Goal: Task Accomplishment & Management: Manage account settings

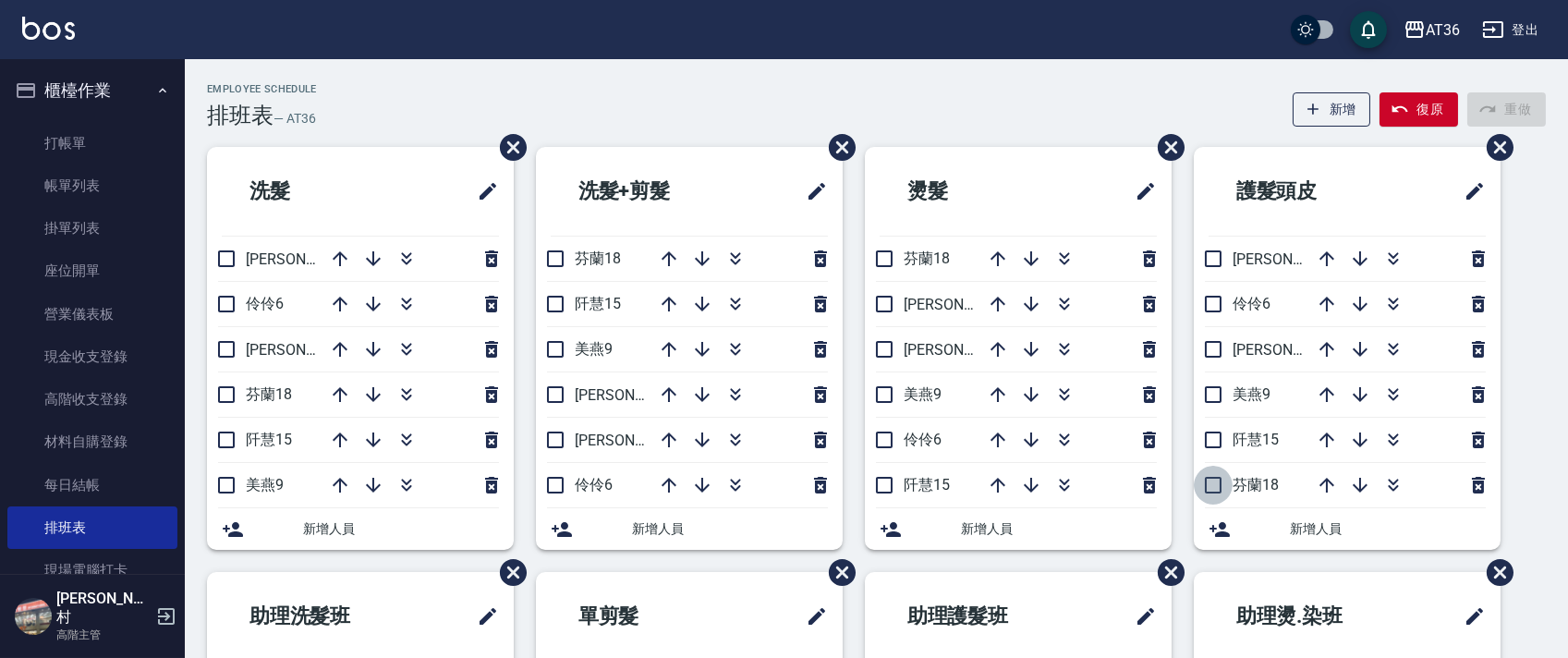
click at [1212, 476] on input "checkbox" at bounding box center [1213, 485] width 39 height 39
checkbox input "true"
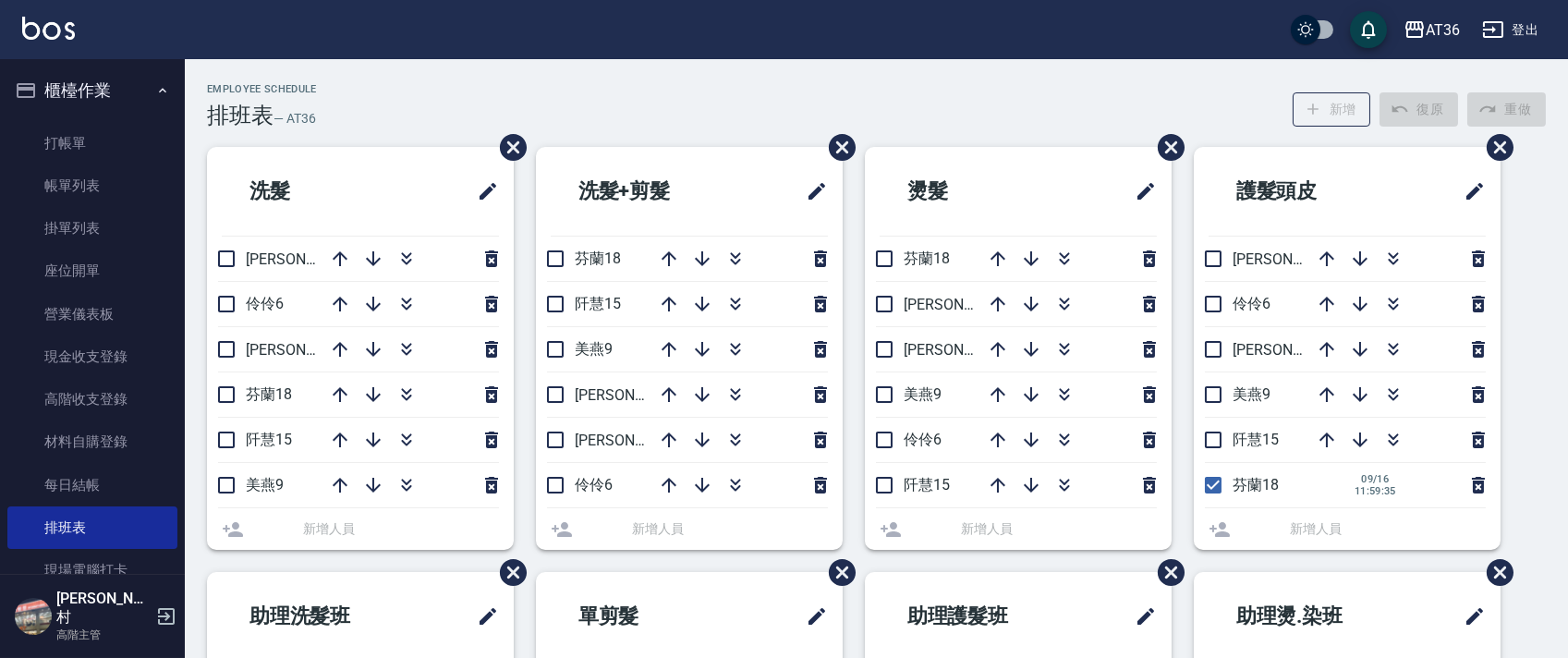
click at [1219, 437] on li "阡慧15" at bounding box center [1347, 441] width 307 height 45
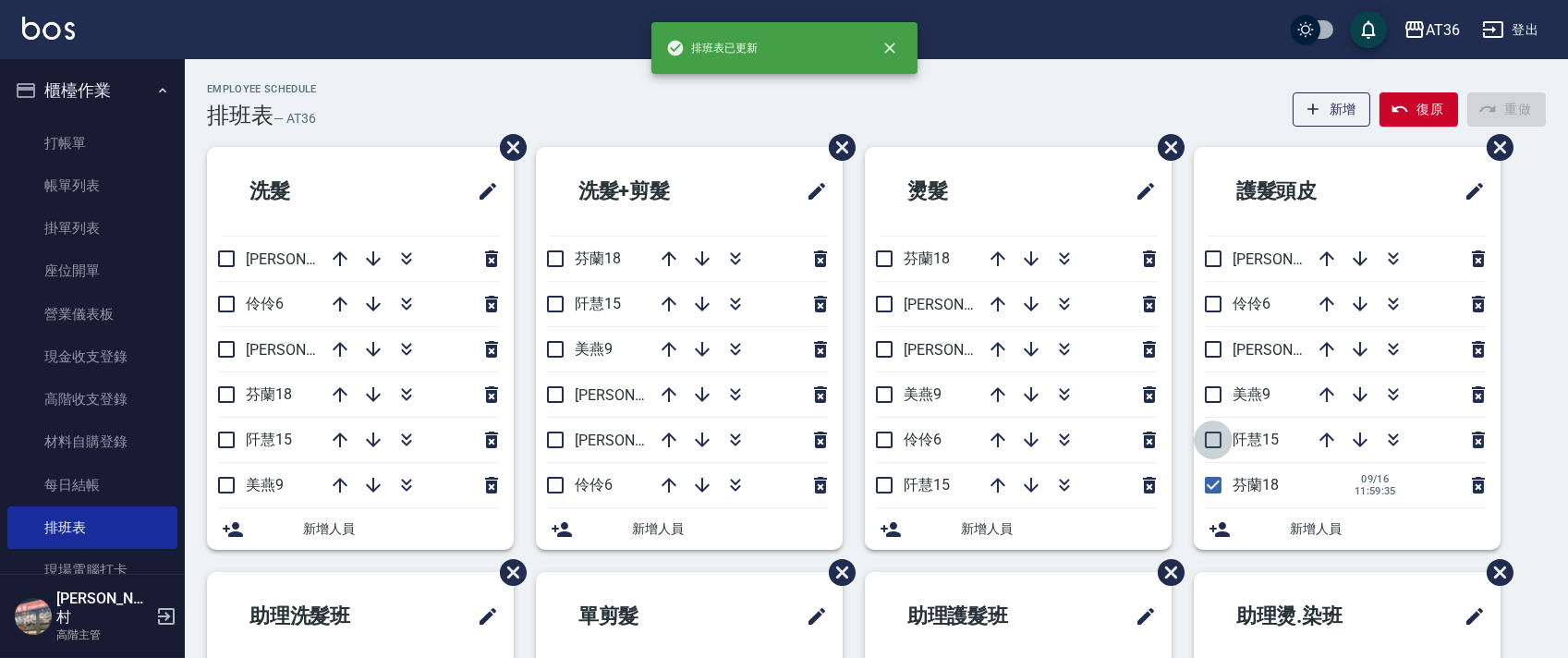
drag, startPoint x: 1209, startPoint y: 441, endPoint x: 1255, endPoint y: 427, distance: 48.1
click at [1210, 441] on input "checkbox" at bounding box center [1213, 441] width 39 height 39
checkbox input "true"
click at [884, 258] on input "checkbox" at bounding box center [885, 259] width 39 height 39
checkbox input "true"
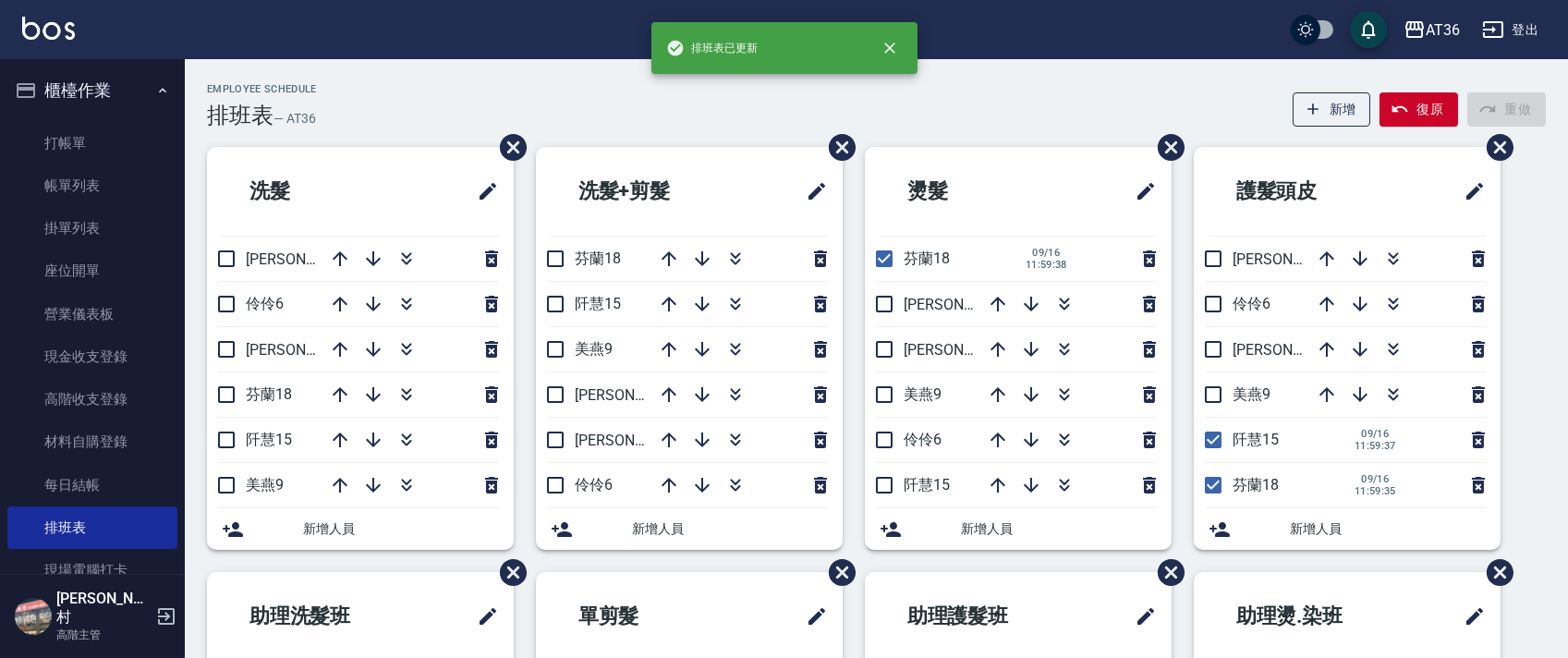
drag, startPoint x: 876, startPoint y: 485, endPoint x: 761, endPoint y: 287, distance: 229.0
click at [876, 484] on input "checkbox" at bounding box center [885, 485] width 39 height 39
checkbox input "true"
click at [562, 249] on input "checkbox" at bounding box center [555, 259] width 39 height 39
checkbox input "true"
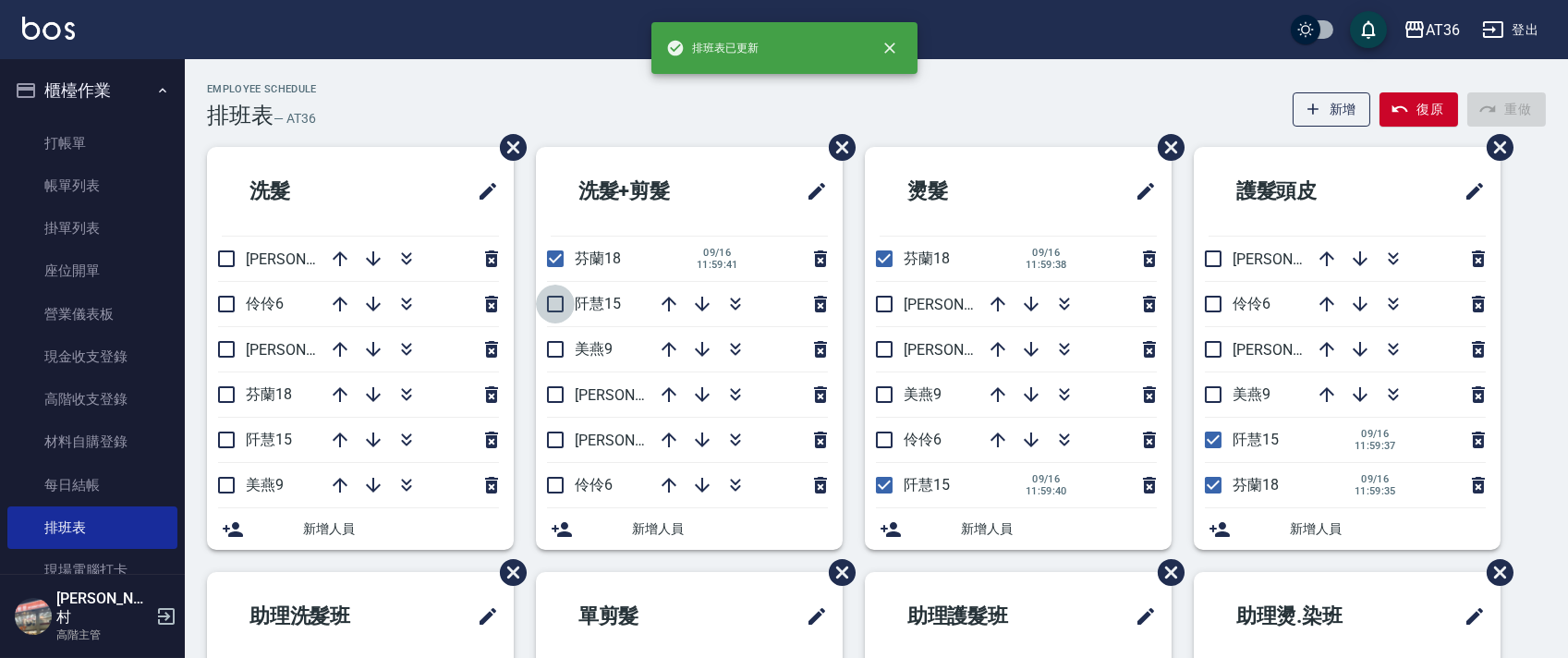
click at [558, 300] on input "checkbox" at bounding box center [555, 304] width 39 height 39
checkbox input "true"
click at [227, 402] on input "checkbox" at bounding box center [226, 395] width 39 height 39
checkbox input "true"
click at [230, 433] on input "checkbox" at bounding box center [226, 441] width 39 height 39
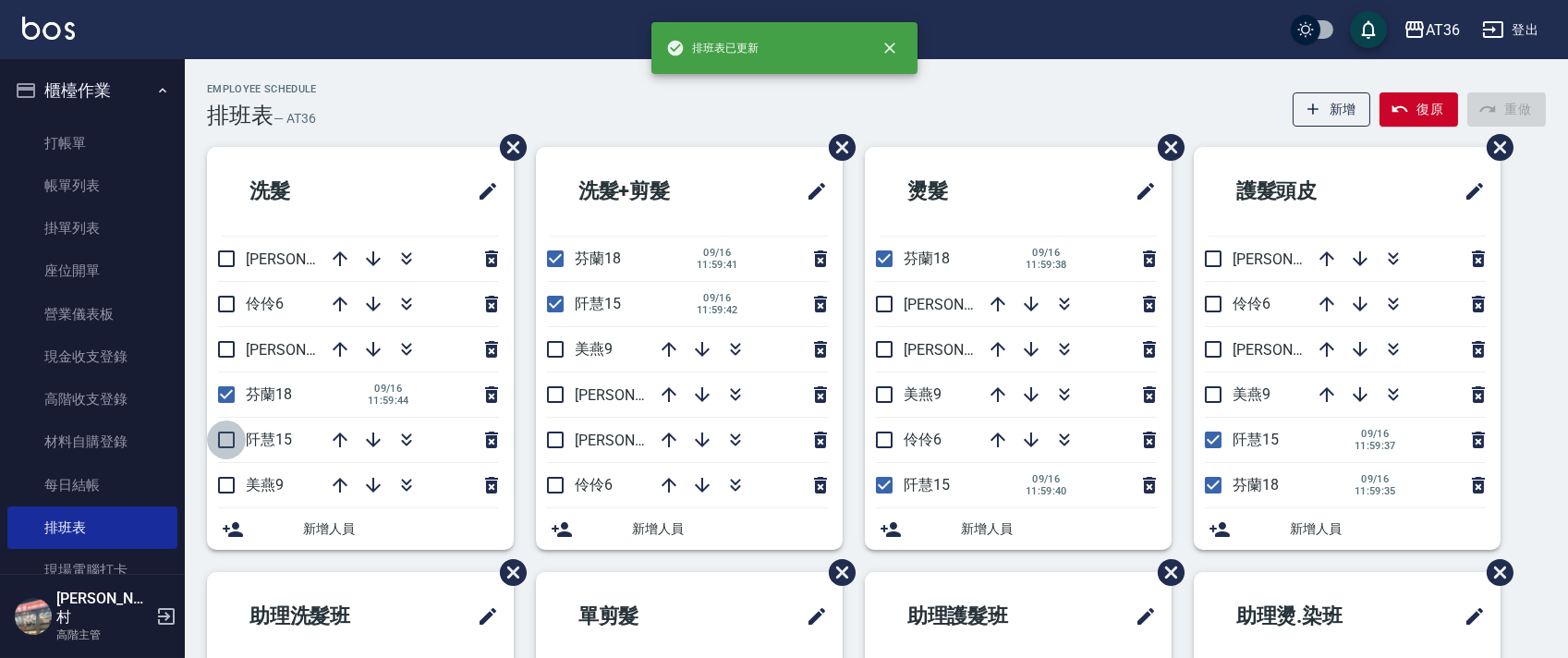
checkbox input "true"
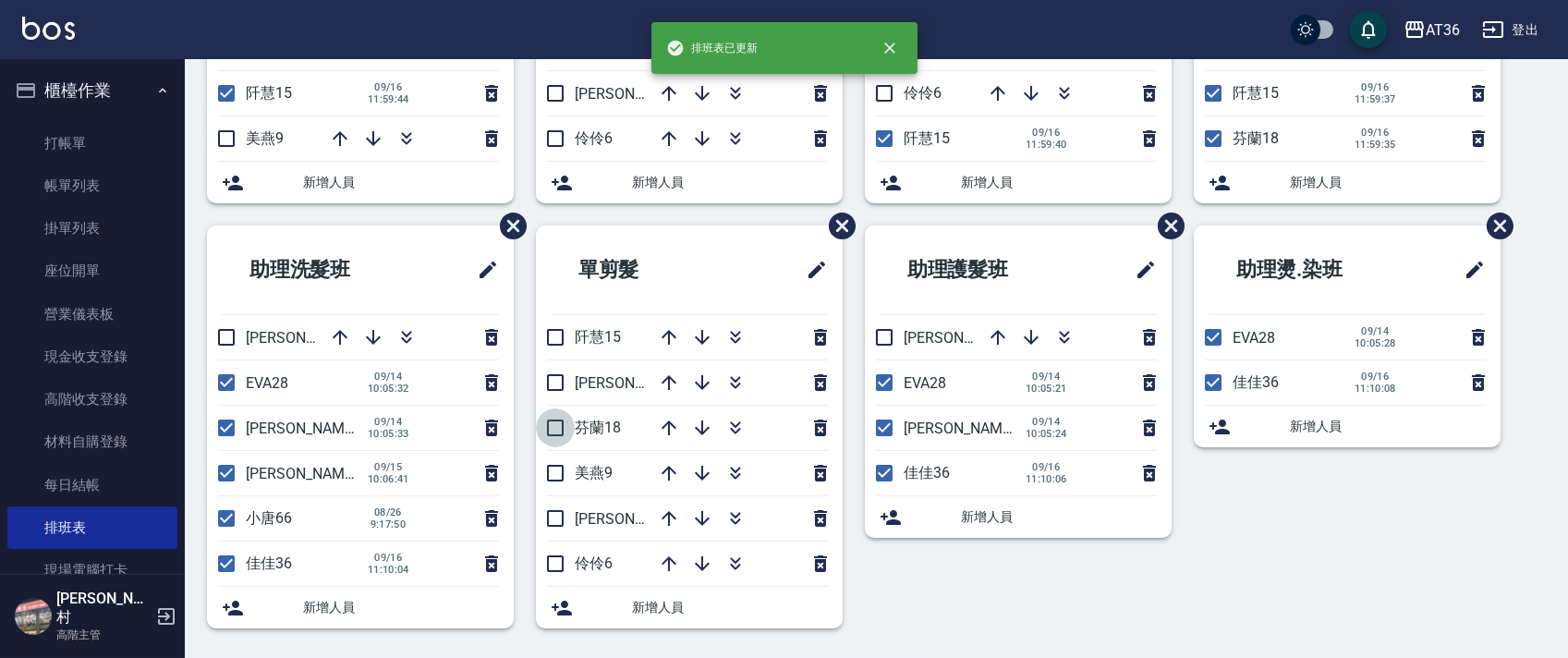
drag, startPoint x: 553, startPoint y: 433, endPoint x: 649, endPoint y: 367, distance: 116.5
click at [552, 433] on input "checkbox" at bounding box center [555, 428] width 39 height 39
checkbox input "true"
click at [553, 332] on input "checkbox" at bounding box center [555, 337] width 39 height 39
checkbox input "true"
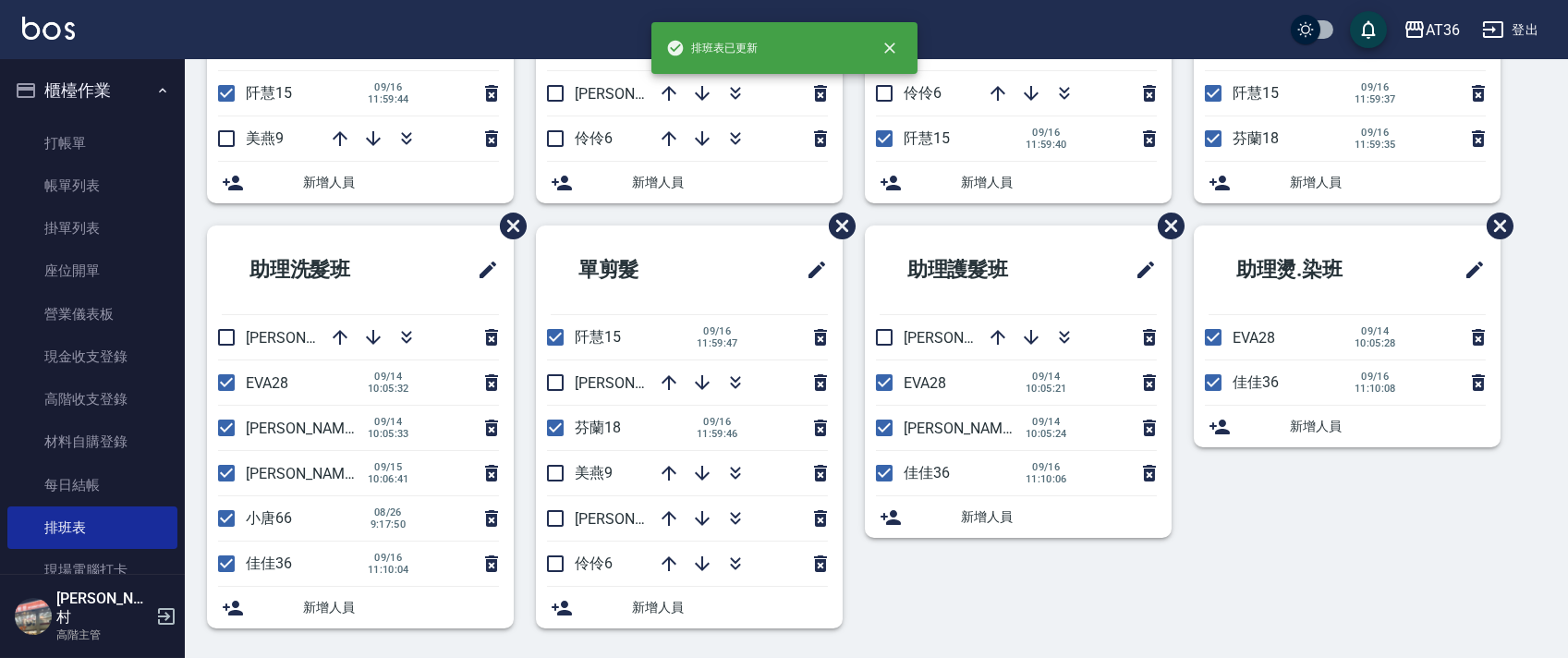
scroll to position [0, 0]
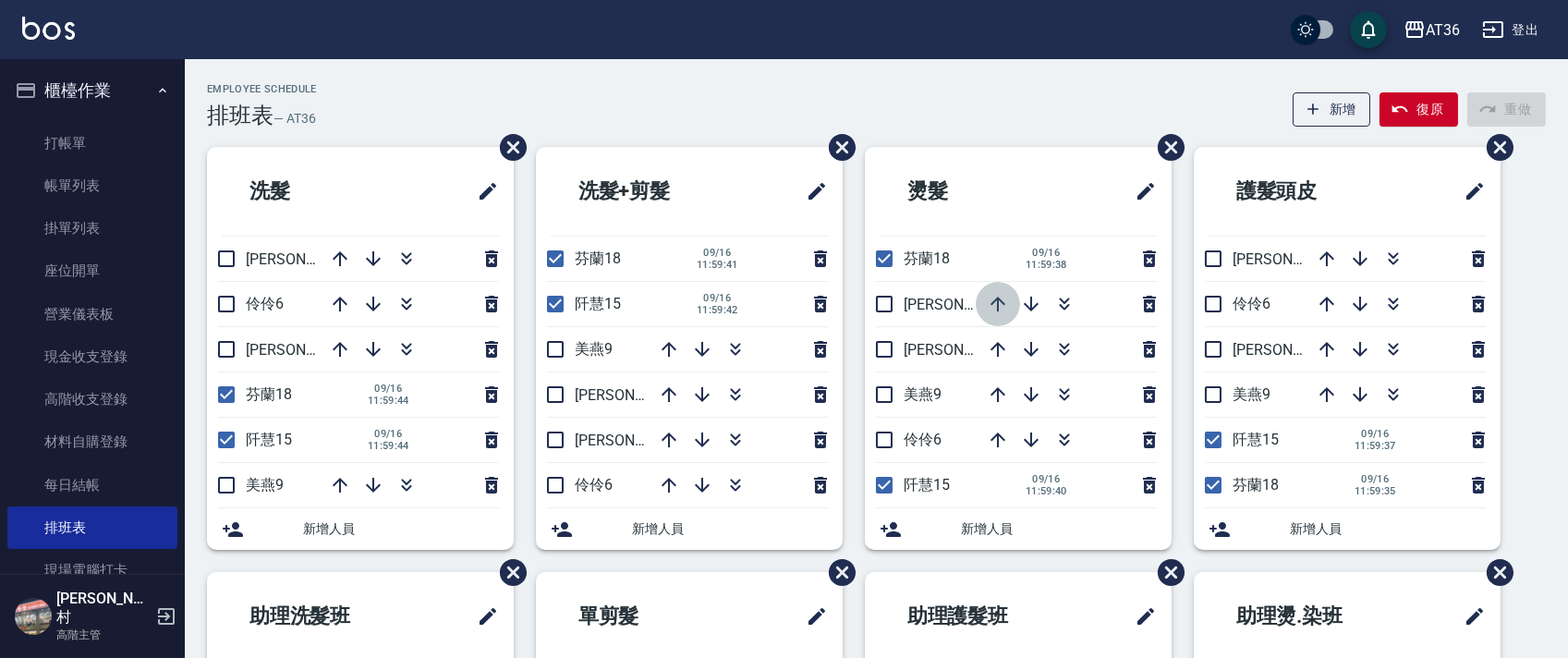
click at [995, 304] on icon "button" at bounding box center [998, 304] width 22 height 22
